Goal: Check status: Check status

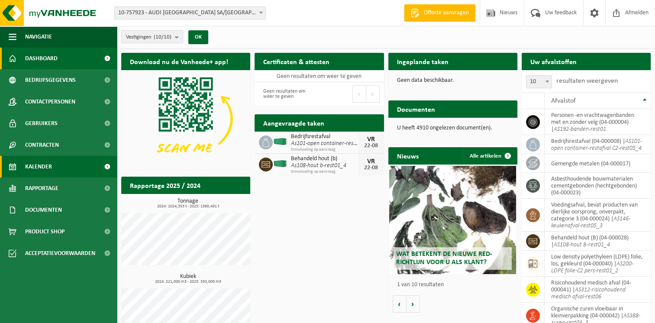
click at [52, 167] on link "Kalender" at bounding box center [58, 167] width 117 height 22
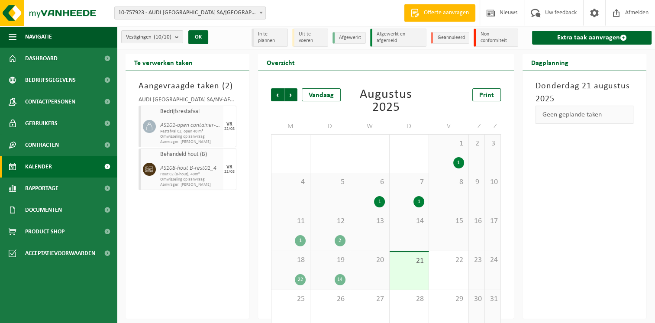
click at [317, 271] on div "19 14" at bounding box center [330, 270] width 39 height 39
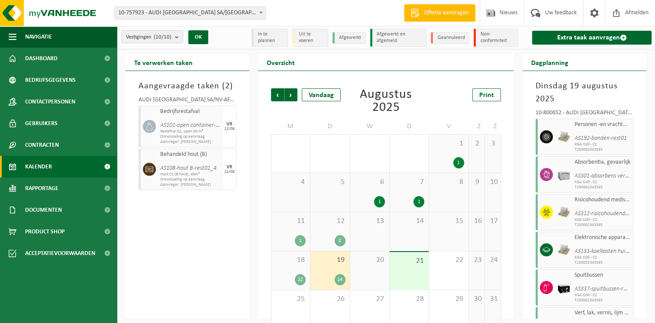
scroll to position [14, 0]
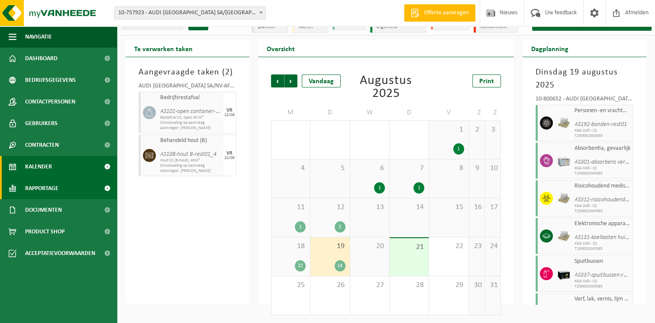
click at [55, 191] on span "Rapportage" at bounding box center [41, 189] width 33 height 22
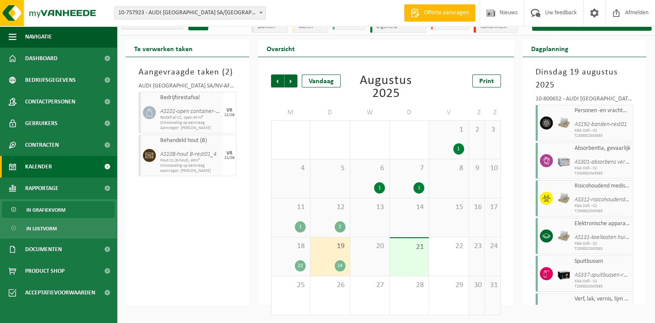
click at [60, 213] on span "In grafiekvorm" at bounding box center [45, 210] width 39 height 16
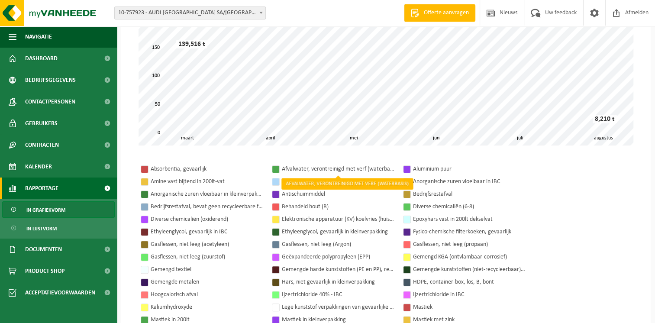
scroll to position [164, 0]
